Goal: Task Accomplishment & Management: Complete application form

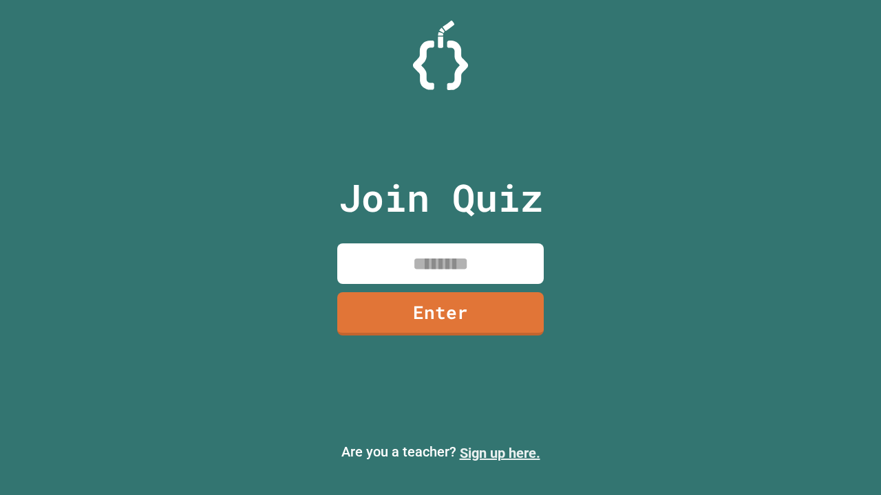
click at [499, 453] on link "Sign up here." at bounding box center [500, 453] width 80 height 17
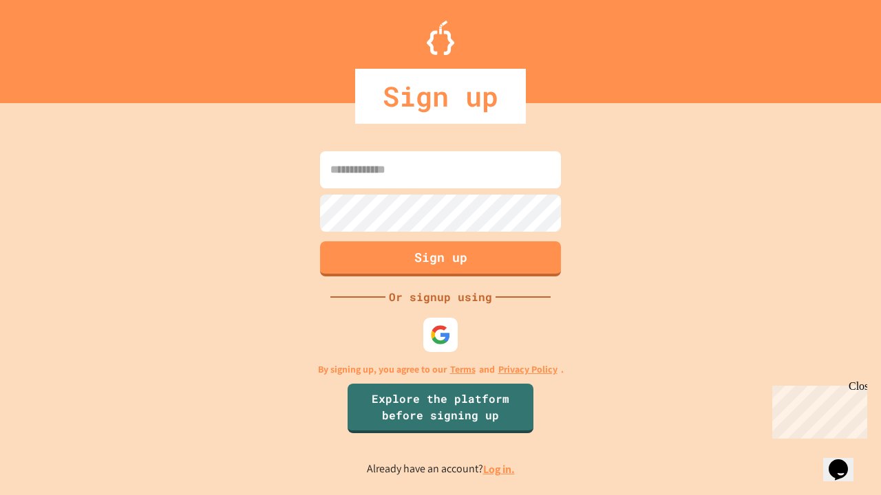
click at [499, 469] on link "Log in." at bounding box center [499, 469] width 32 height 14
